Goal: Check status

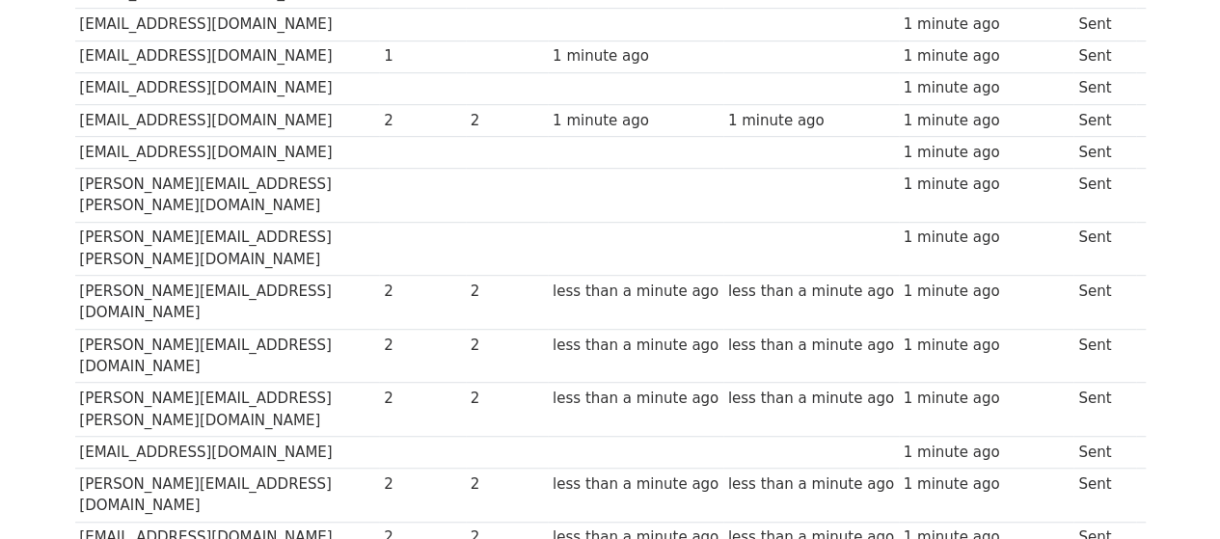
scroll to position [453, 0]
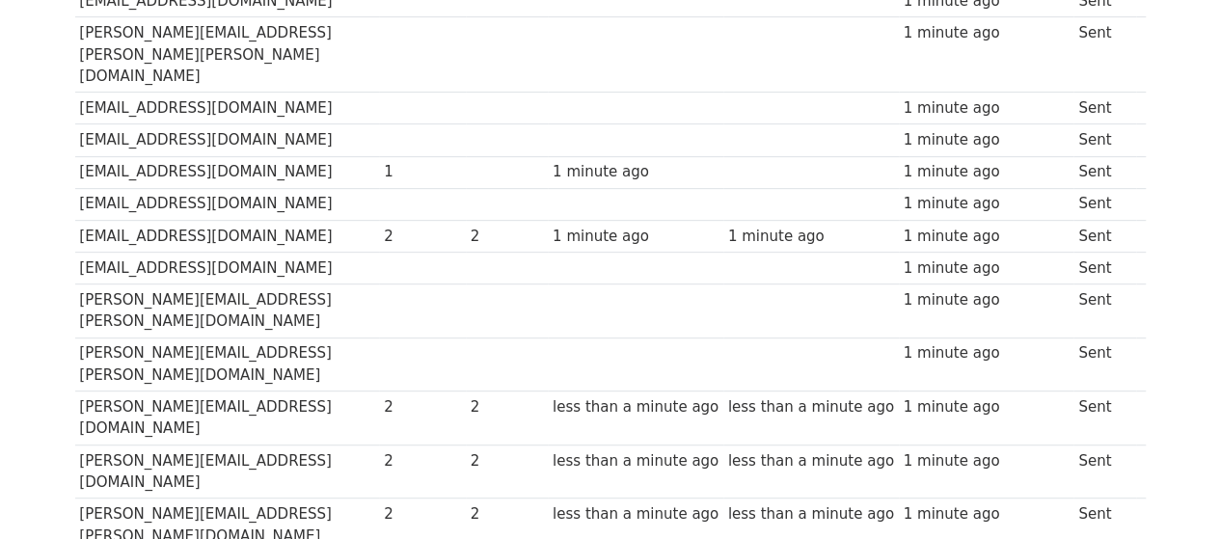
scroll to position [338, 0]
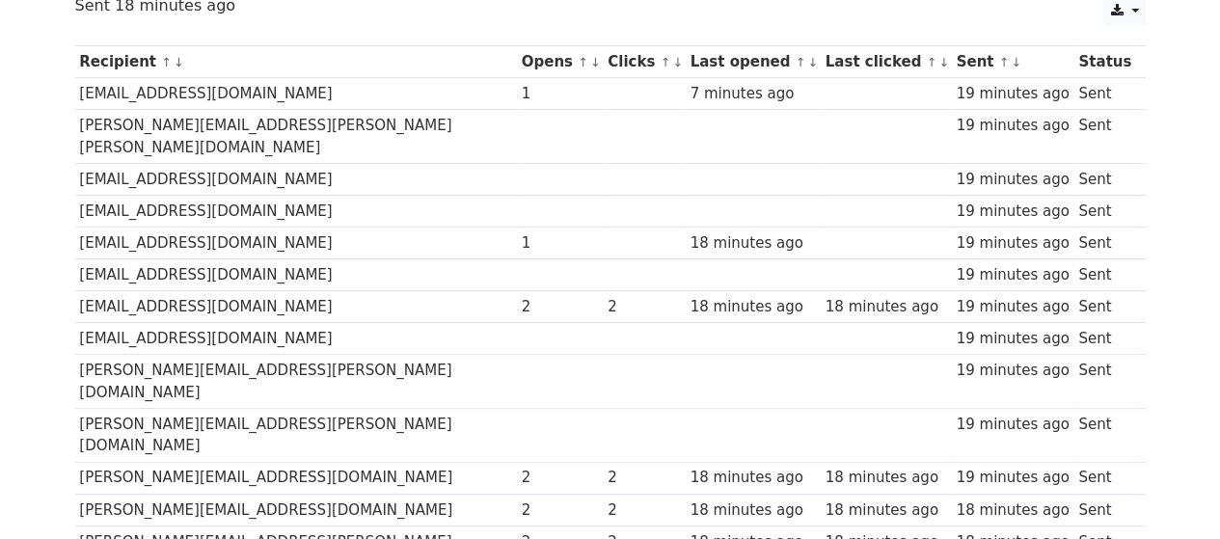
scroll to position [243, 0]
click at [522, 297] on div "2" at bounding box center [560, 308] width 77 height 22
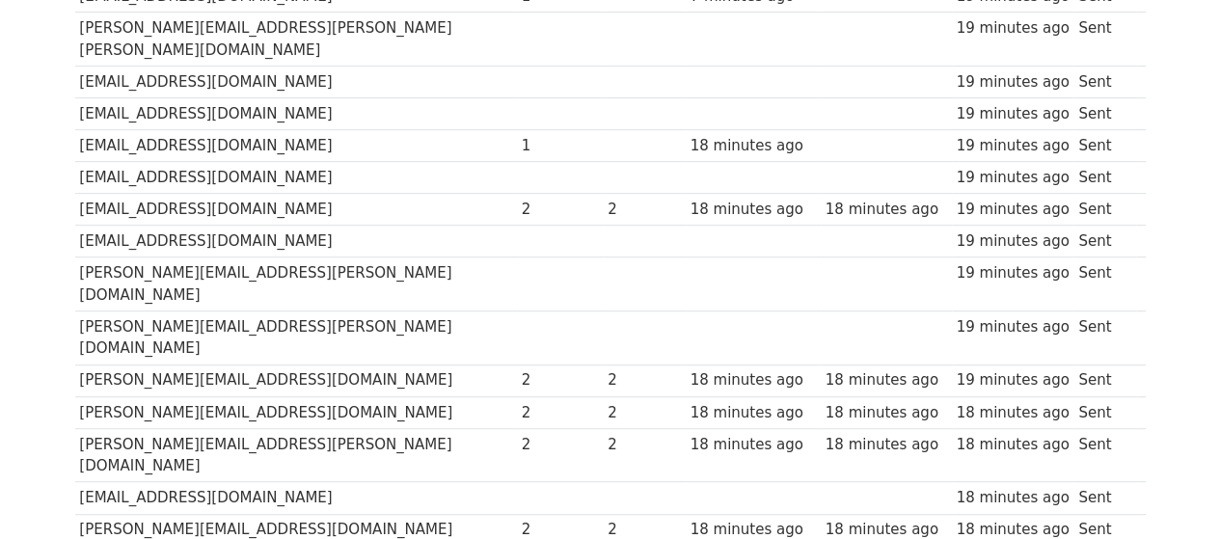
scroll to position [351, 0]
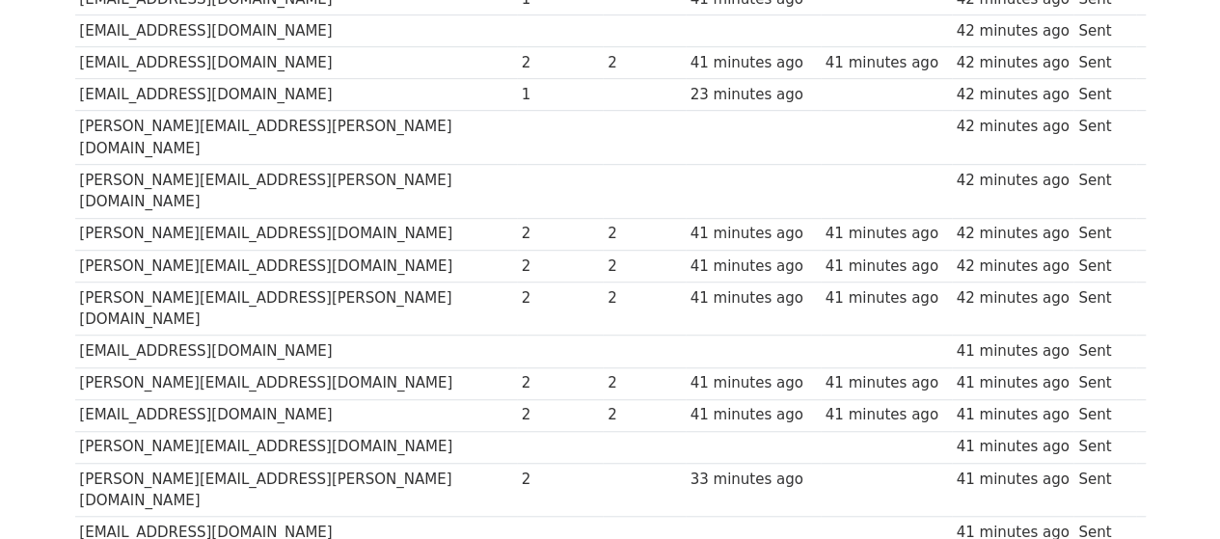
scroll to position [486, 0]
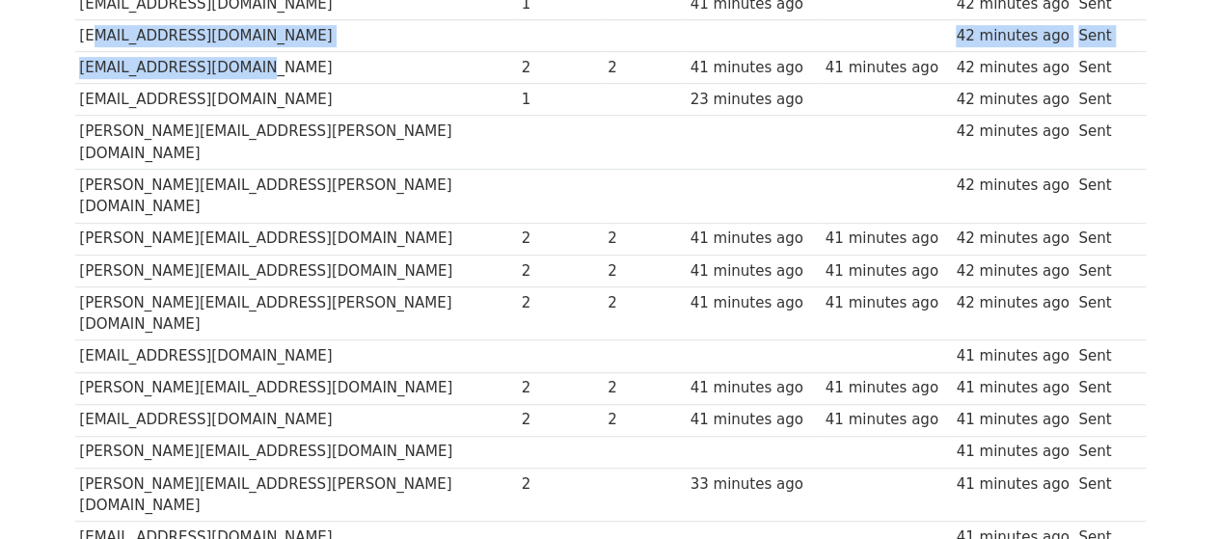
drag, startPoint x: 253, startPoint y: 34, endPoint x: 91, endPoint y: 14, distance: 163.3
click at [91, 14] on tbody "Recipient ↑ ↓ Opens ↑ ↓ Clicks ↑ ↓ Last opened ↑ ↓ Last clicked ↑ ↓ Sent ↑ ↓ St…" at bounding box center [610, 196] width 1070 height 778
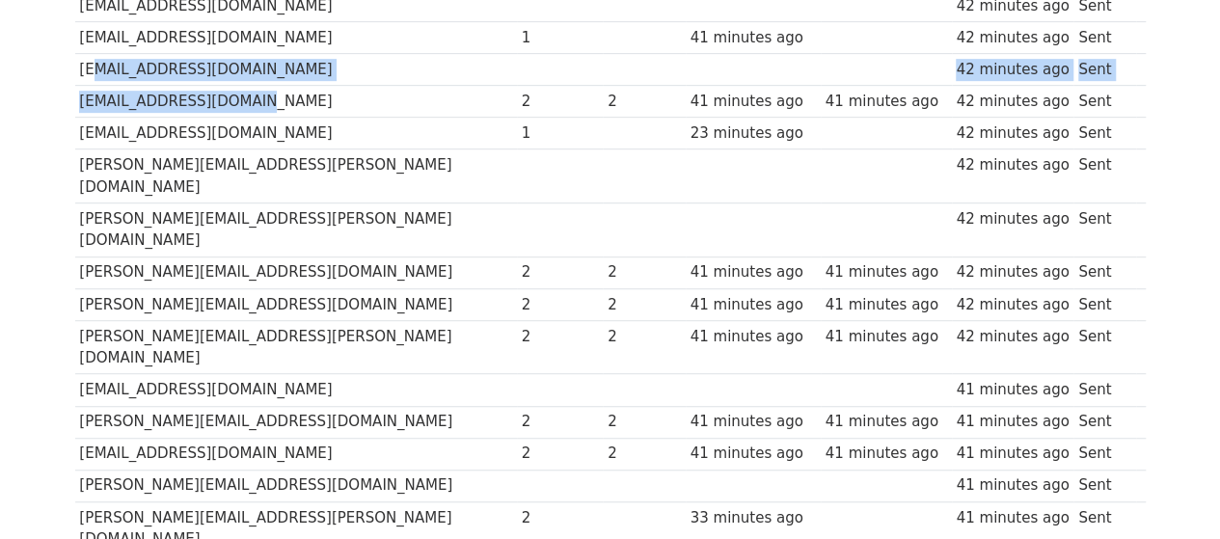
scroll to position [448, 0]
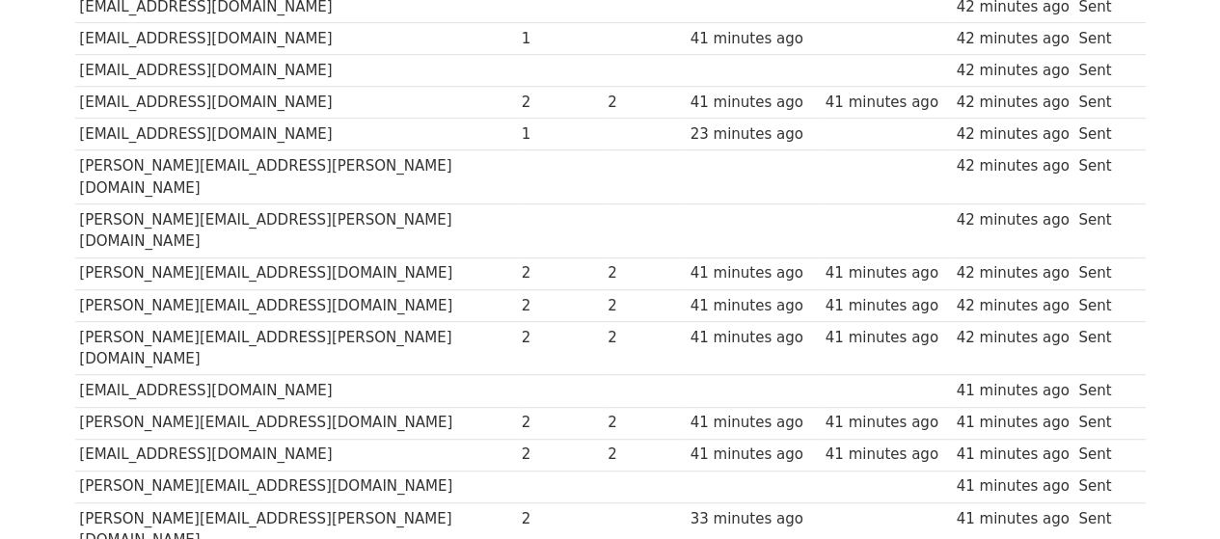
click at [61, 84] on div "Recipient ↑ ↓ Opens ↑ ↓ Clicks ↑ ↓ Last opened ↑ ↓ Last clicked ↑ ↓ Sent ↑ ↓ St…" at bounding box center [610, 232] width 1099 height 803
click at [157, 87] on td "marwan@holwelsham.net" at bounding box center [296, 103] width 442 height 32
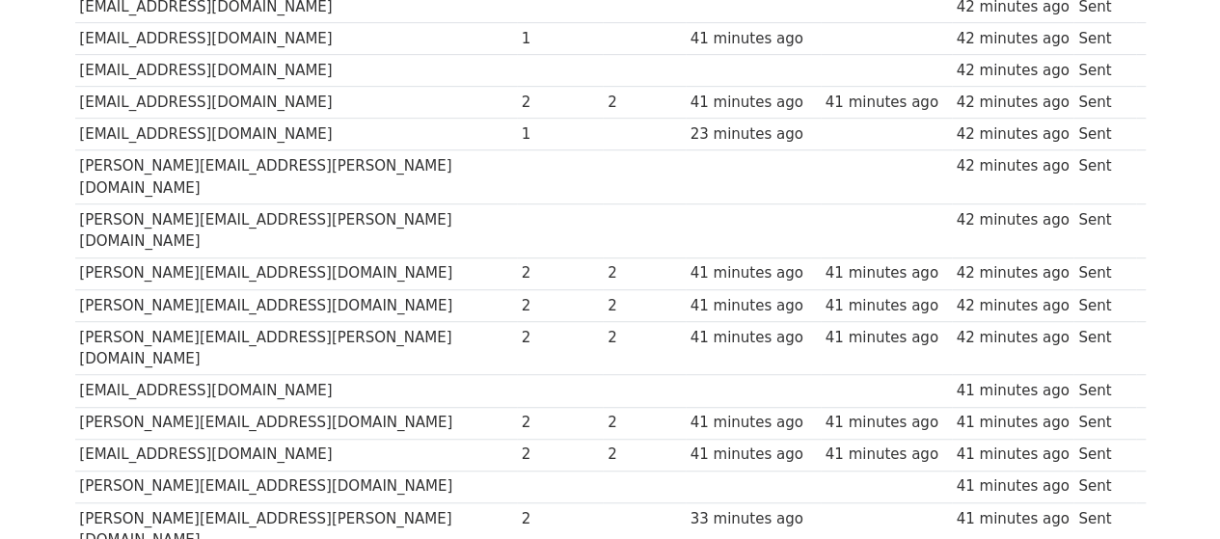
click at [63, 103] on div "Recipient ↑ ↓ Opens ↑ ↓ Clicks ↑ ↓ Last opened ↑ ↓ Last clicked ↑ ↓ Sent ↑ ↓ St…" at bounding box center [610, 232] width 1099 height 803
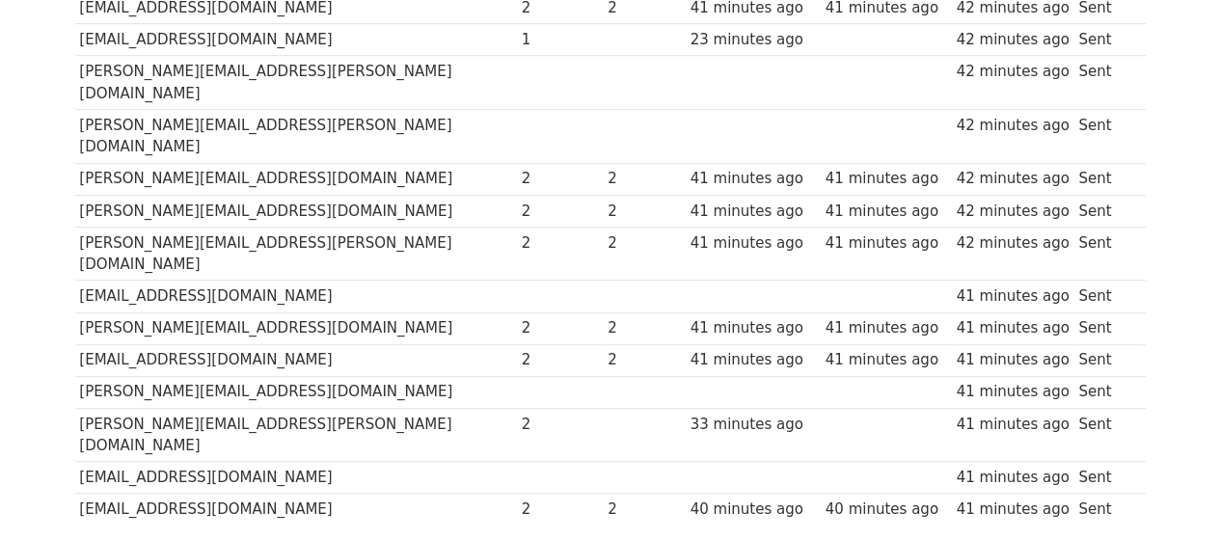
scroll to position [548, 0]
